Goal: Check status

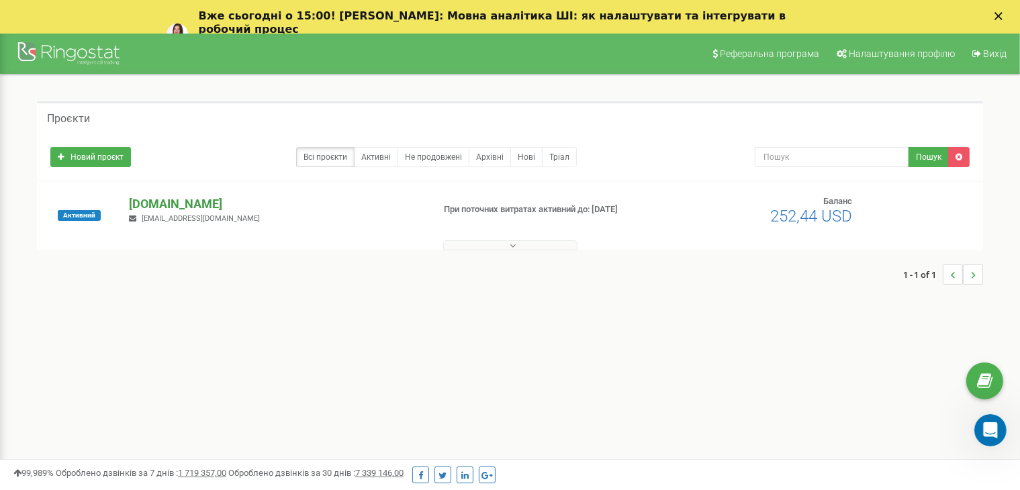
click at [208, 202] on p "[DOMAIN_NAME]" at bounding box center [275, 203] width 293 height 17
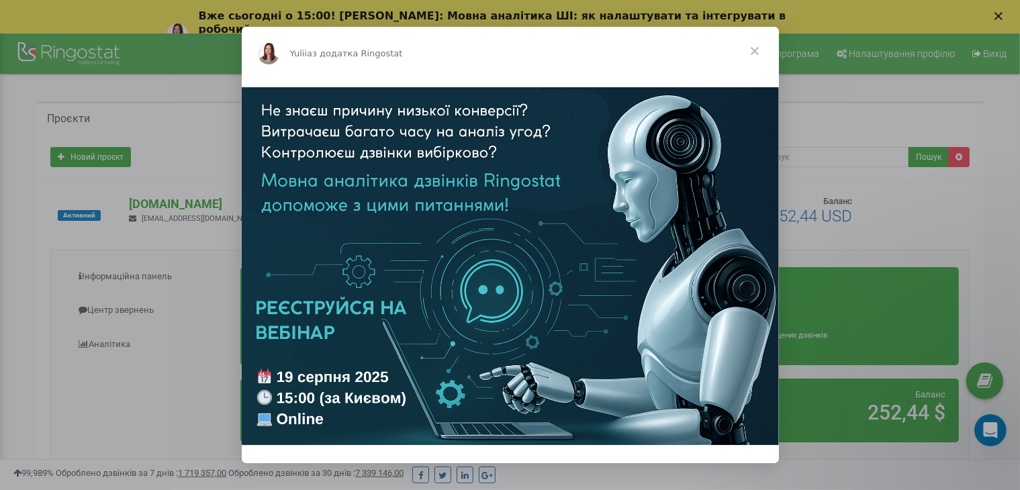
click at [758, 52] on span "Закрити" at bounding box center [755, 51] width 48 height 48
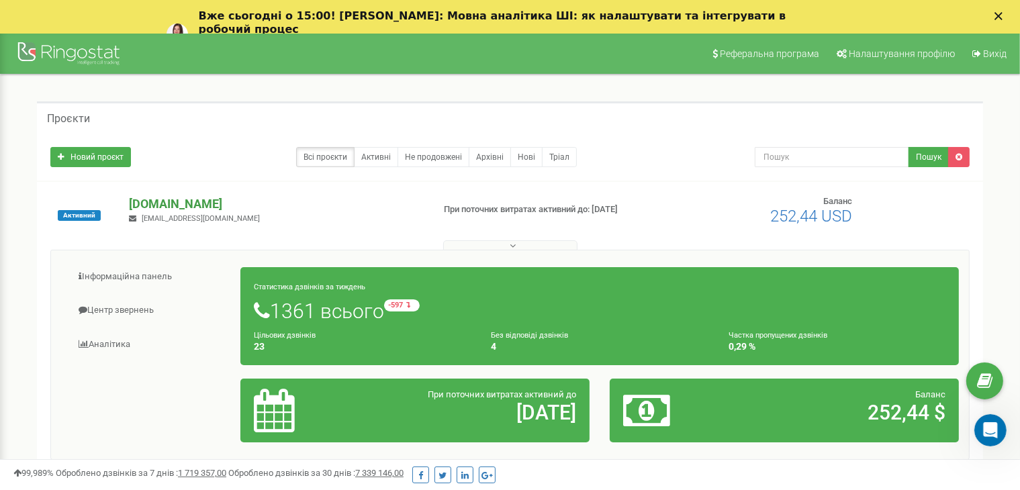
click at [210, 205] on p "[DOMAIN_NAME]" at bounding box center [275, 203] width 293 height 17
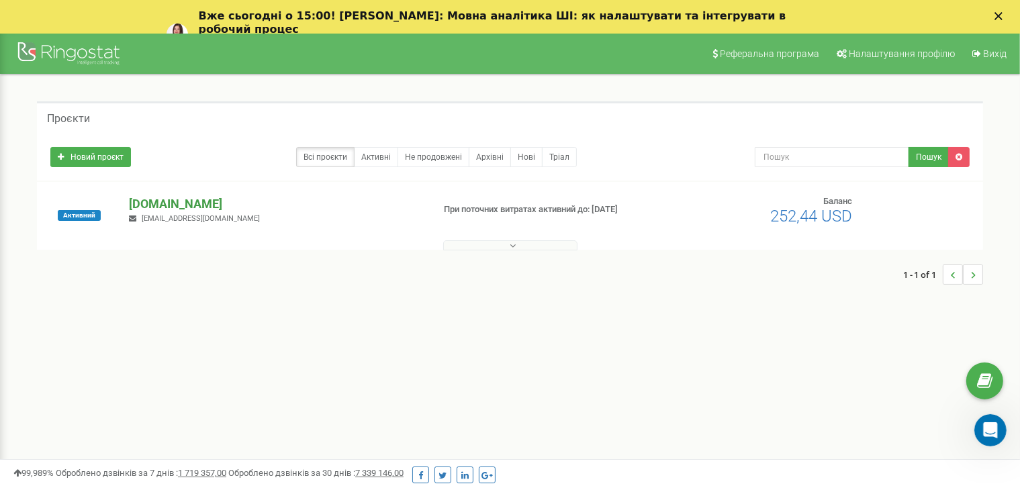
click at [228, 208] on p "[DOMAIN_NAME]" at bounding box center [275, 203] width 293 height 17
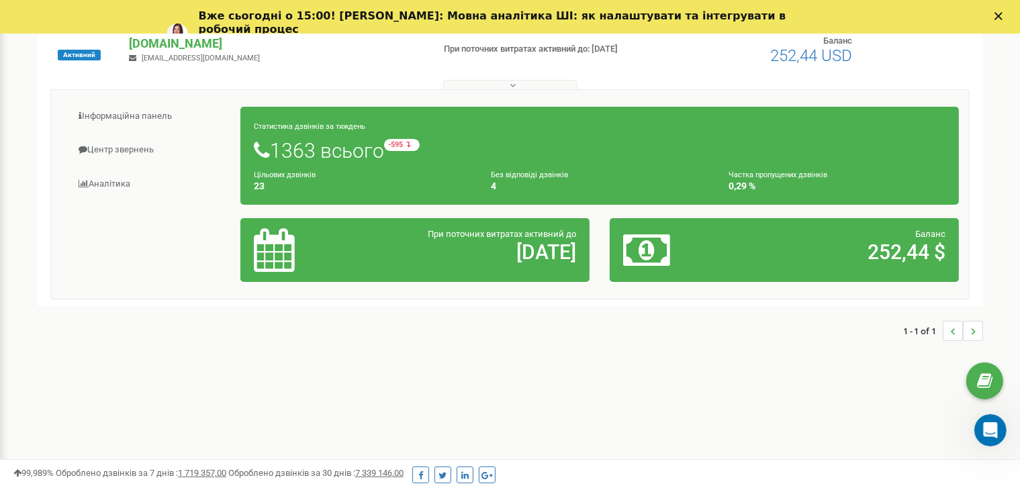
scroll to position [158, 0]
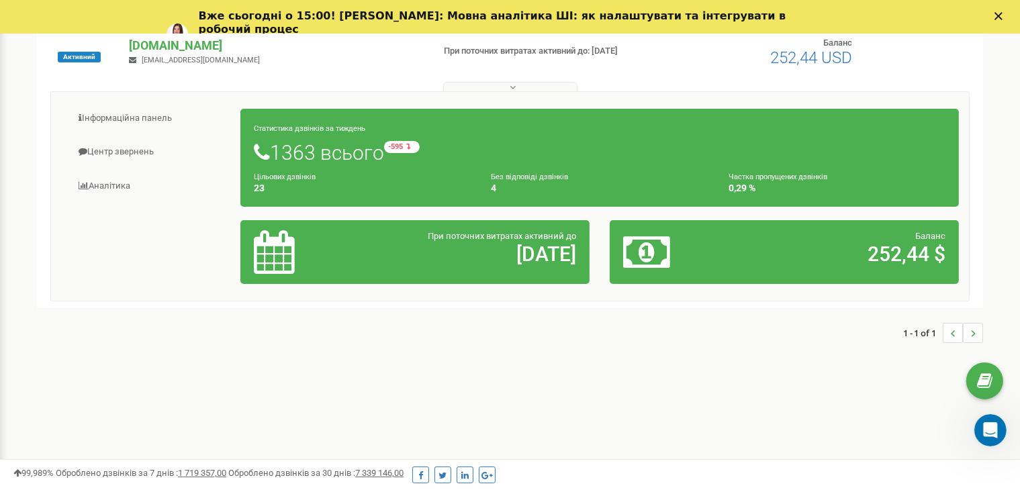
click at [371, 159] on h1 "1363 всього -595 відносно минулого тижня" at bounding box center [600, 152] width 692 height 23
click at [135, 116] on link "Інформаційна панель" at bounding box center [151, 118] width 180 height 33
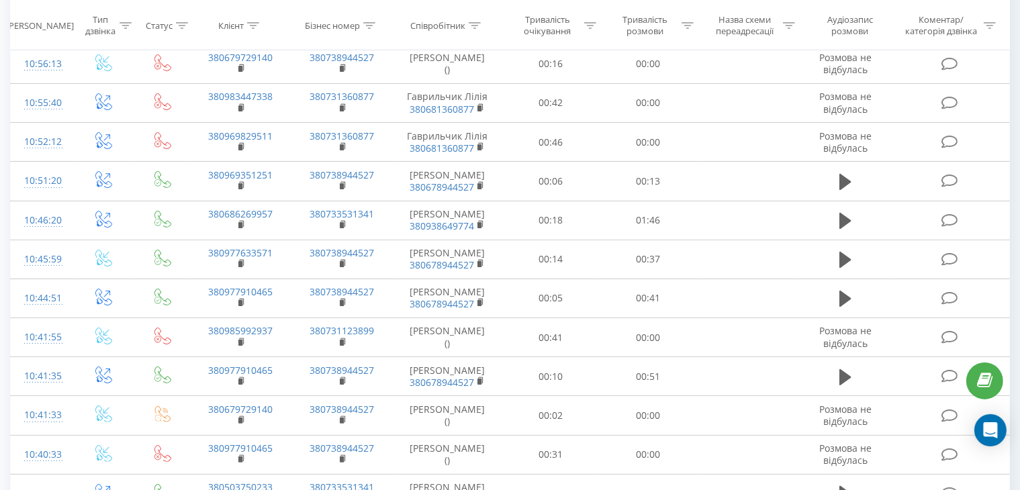
scroll to position [236, 0]
